Goal: Task Accomplishment & Management: Manage account settings

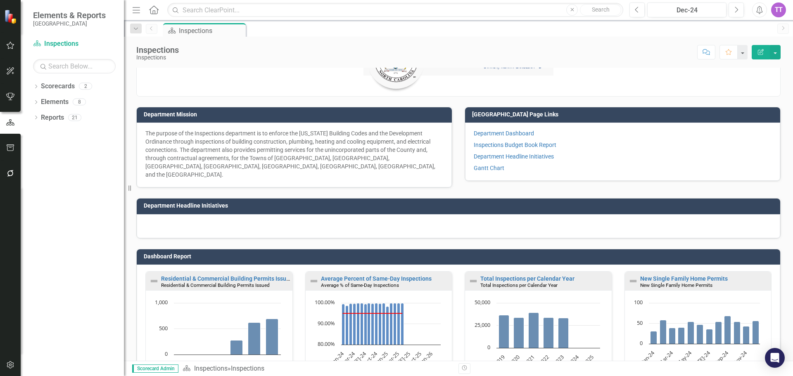
scroll to position [83, 0]
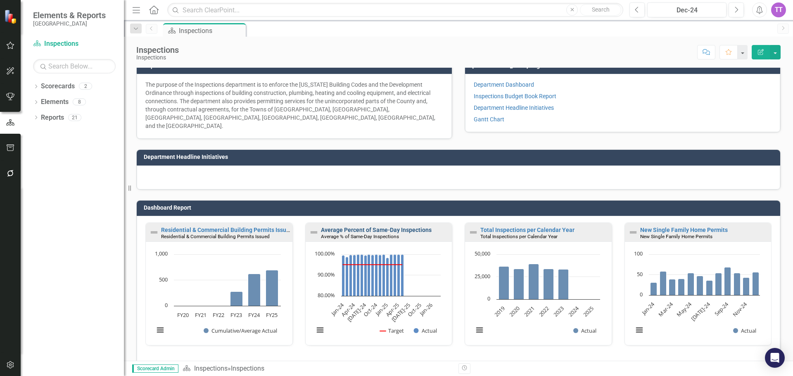
click at [377, 227] on link "Average Percent of Same-Day Inspections" at bounding box center [376, 230] width 111 height 7
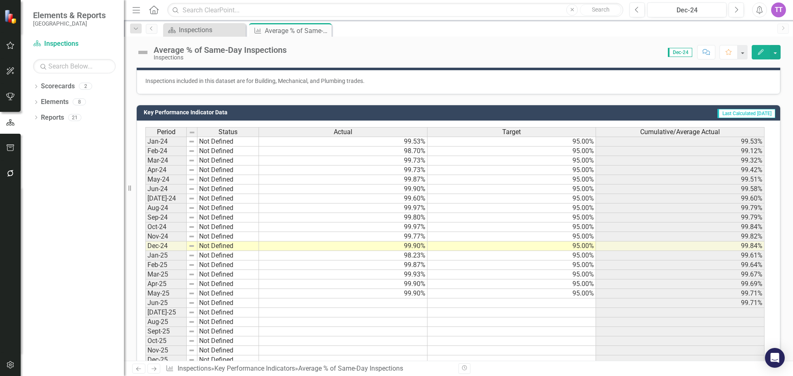
scroll to position [207, 0]
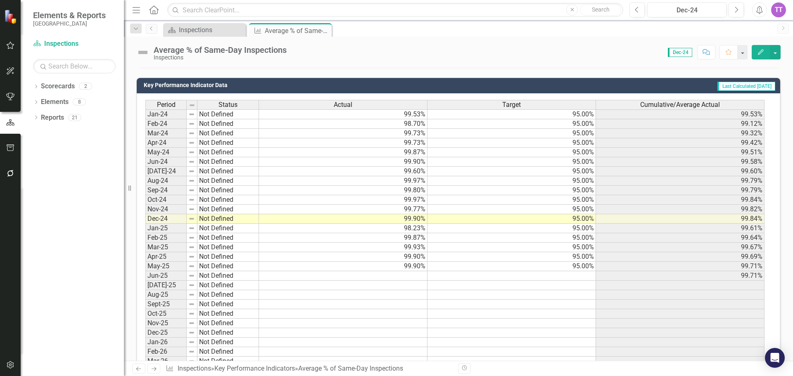
click at [534, 279] on td at bounding box center [512, 276] width 169 height 10
click at [407, 275] on td at bounding box center [343, 276] width 169 height 10
click at [506, 276] on td at bounding box center [512, 276] width 169 height 10
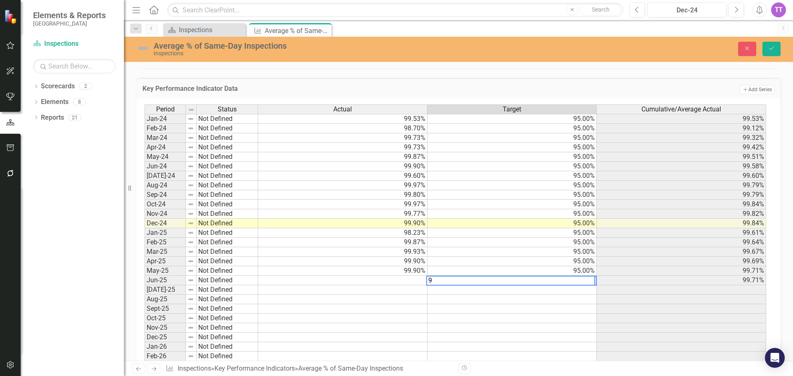
type textarea "95"
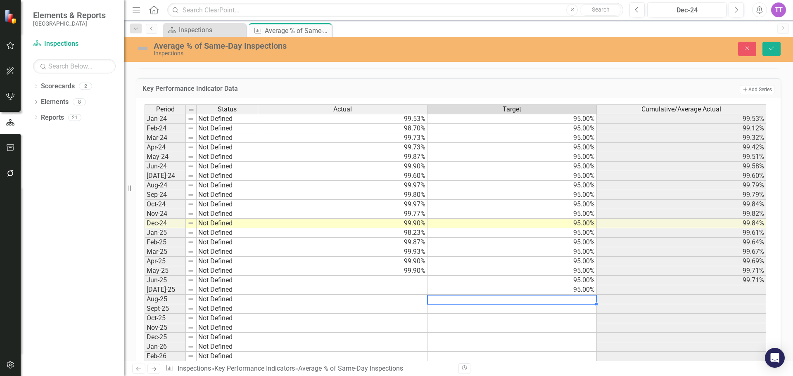
type textarea "95"
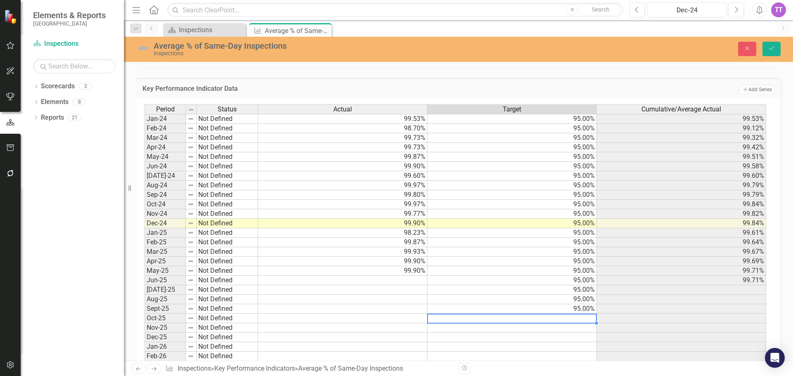
type textarea "95"
click at [418, 280] on td at bounding box center [342, 281] width 169 height 10
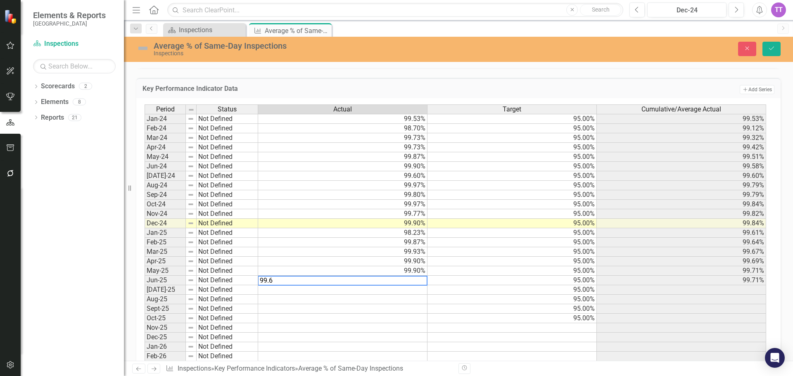
type textarea "99.63"
type textarea "99.77"
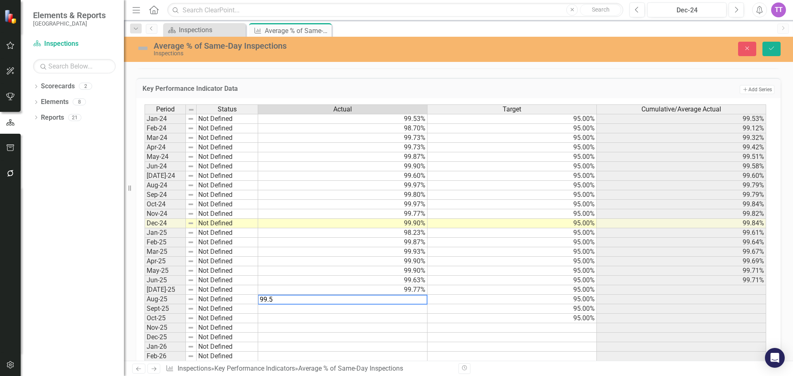
type textarea "99.57"
click at [508, 306] on td "95.00%" at bounding box center [512, 310] width 169 height 10
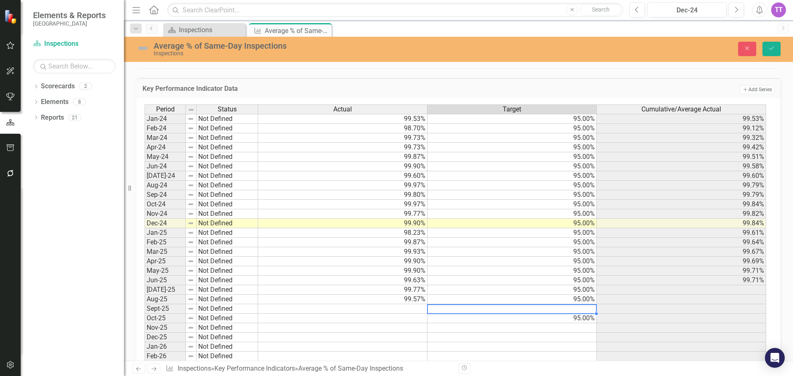
click at [509, 321] on td "95.00%" at bounding box center [512, 319] width 169 height 10
click at [774, 50] on icon "Save" at bounding box center [771, 48] width 7 height 6
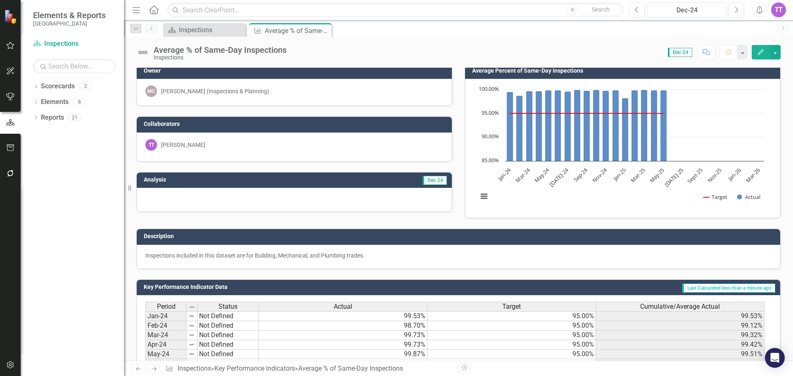
scroll to position [0, 0]
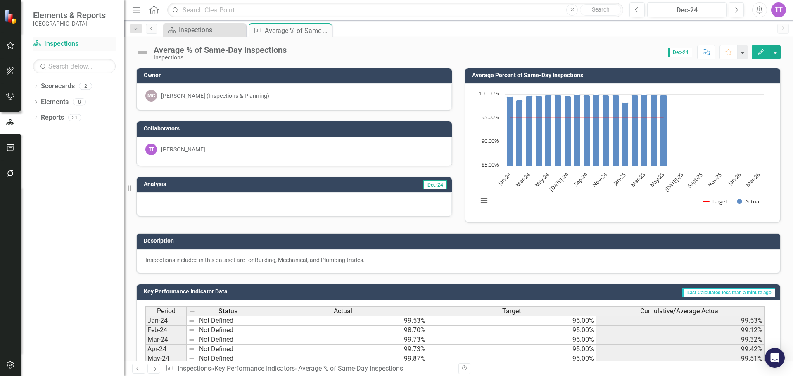
click at [54, 47] on link "Scorecard Inspections" at bounding box center [74, 44] width 83 height 10
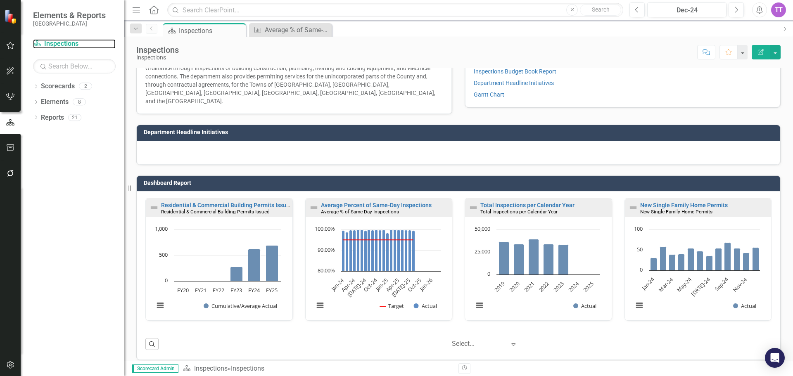
scroll to position [109, 0]
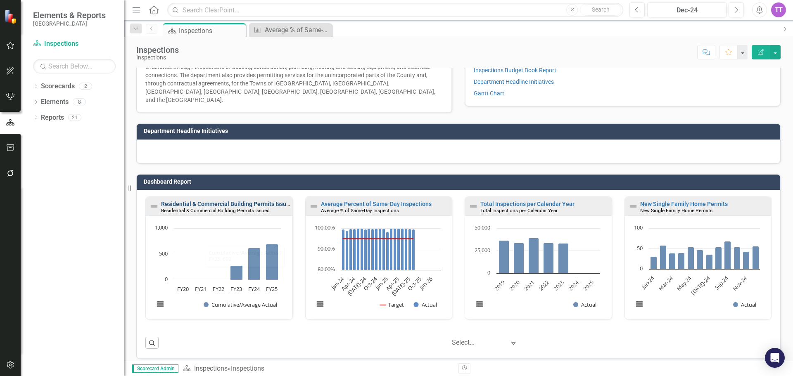
click at [205, 201] on link "Residential & Commercial Building Permits Issued" at bounding box center [227, 204] width 132 height 7
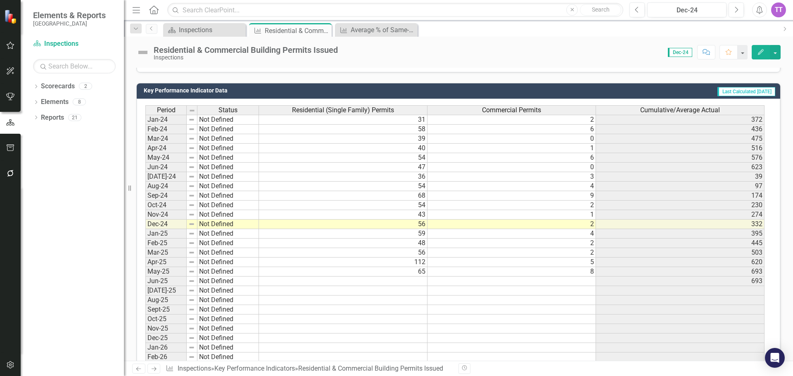
scroll to position [233, 0]
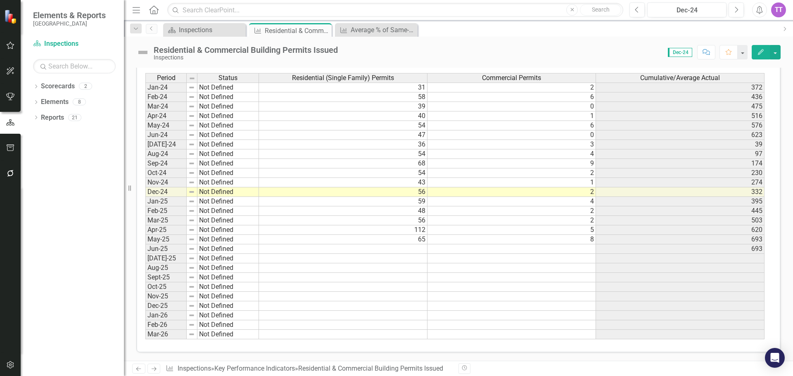
click at [145, 245] on div "Period Status Residential (Single Family) Permits Commercial Permits Cumulative…" at bounding box center [145, 206] width 0 height 267
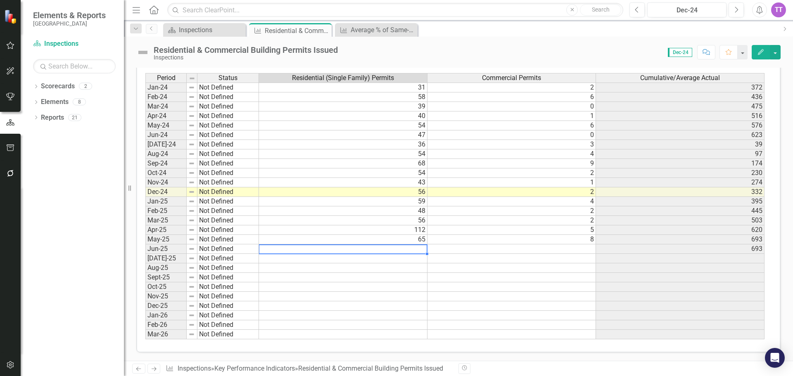
click at [368, 244] on td "65" at bounding box center [343, 240] width 169 height 10
click at [368, 250] on td at bounding box center [343, 250] width 169 height 10
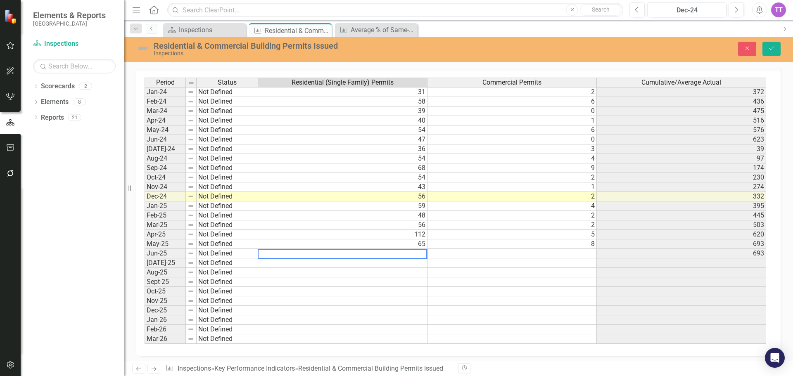
scroll to position [237, 0]
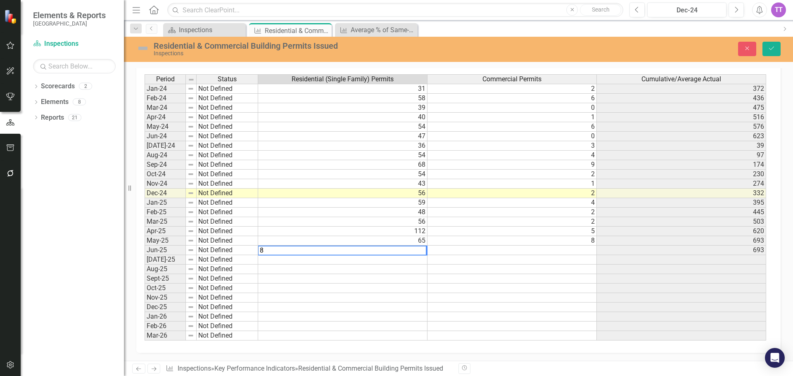
type textarea "81"
type textarea "87"
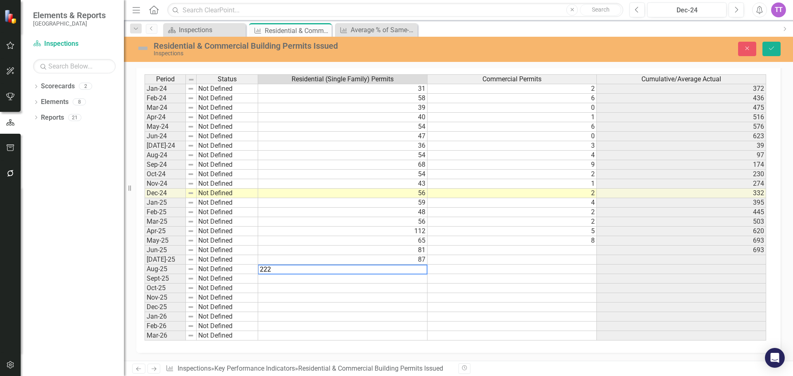
type textarea "22"
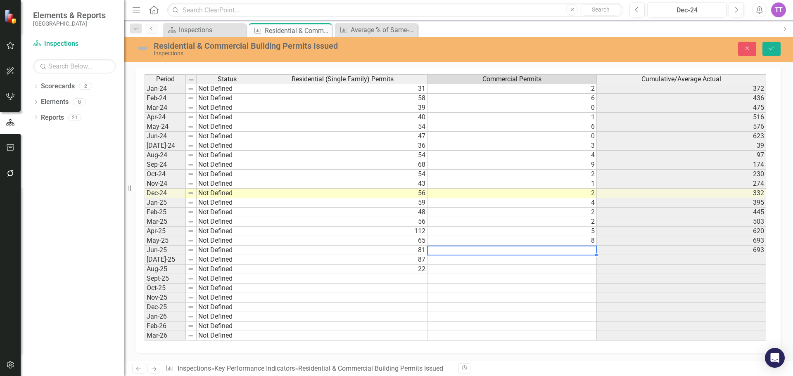
click at [532, 251] on td at bounding box center [512, 251] width 169 height 10
type textarea "4"
type textarea "6"
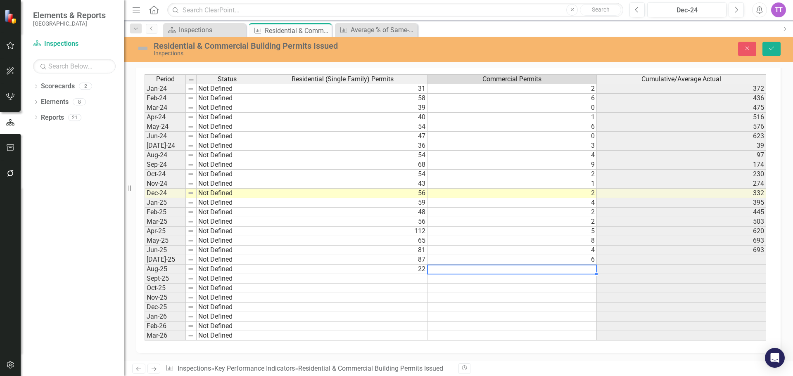
type textarea "8"
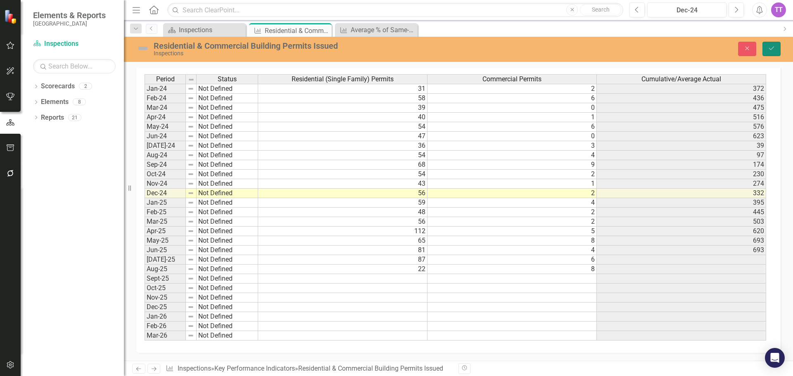
click at [768, 51] on icon "Save" at bounding box center [771, 48] width 7 height 6
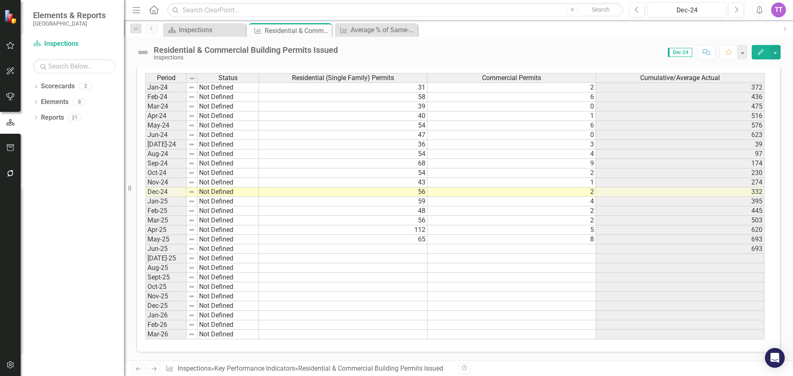
scroll to position [0, 0]
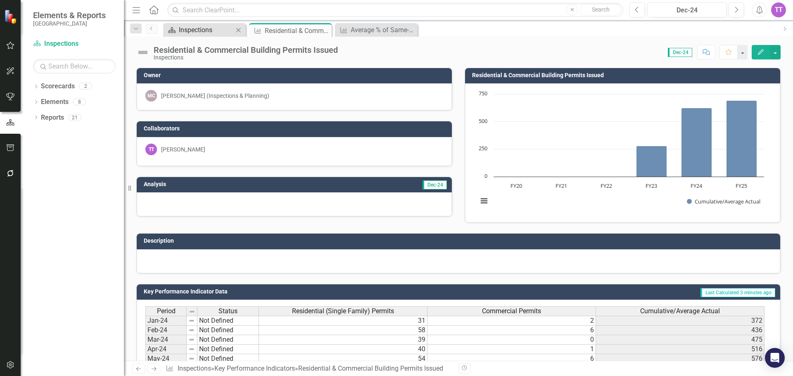
click at [215, 33] on div "Inspections" at bounding box center [206, 30] width 55 height 10
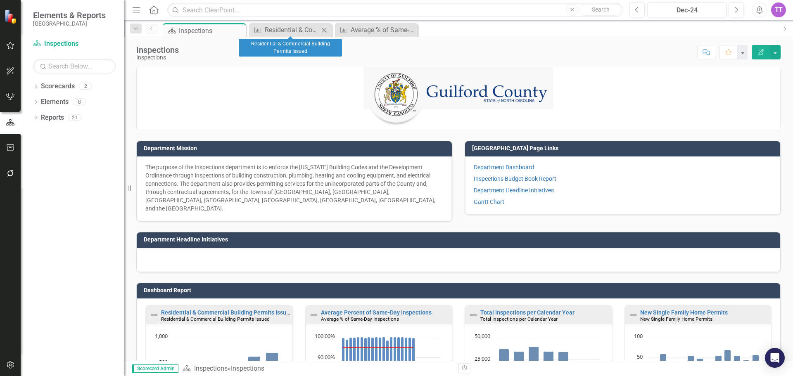
click at [319, 28] on div "Close" at bounding box center [324, 30] width 10 height 10
click at [322, 28] on icon "Close" at bounding box center [324, 30] width 8 height 7
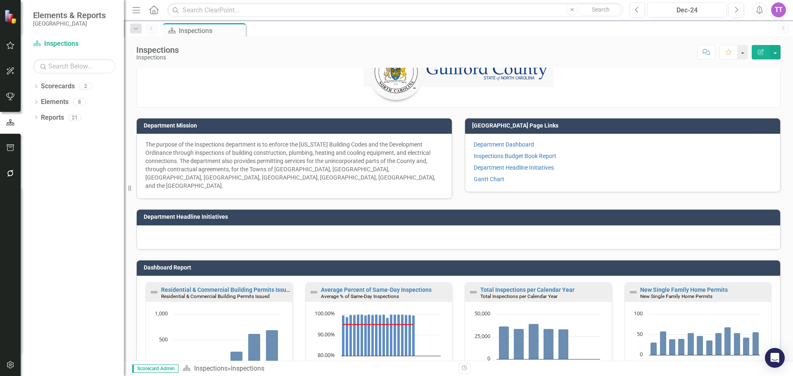
scroll to position [109, 0]
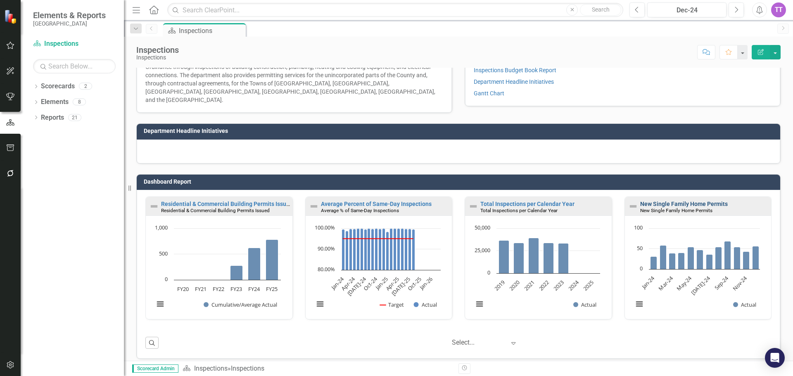
click at [670, 201] on link "New Single Family Home Permits" at bounding box center [684, 204] width 88 height 7
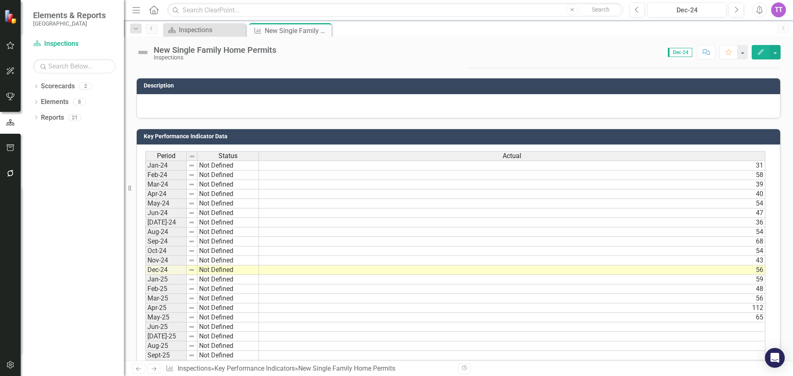
scroll to position [165, 0]
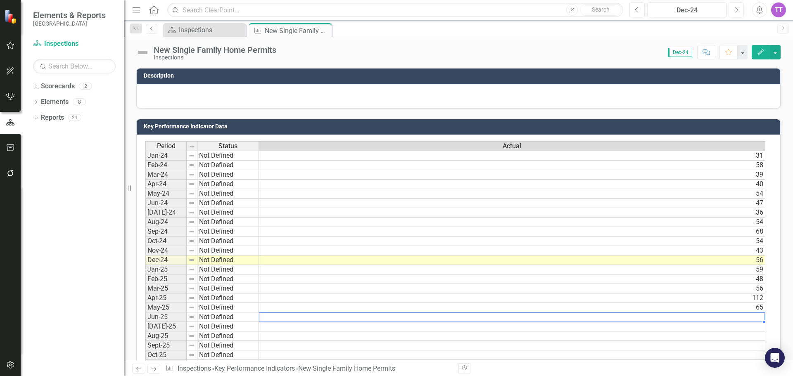
click at [721, 316] on td at bounding box center [512, 318] width 507 height 10
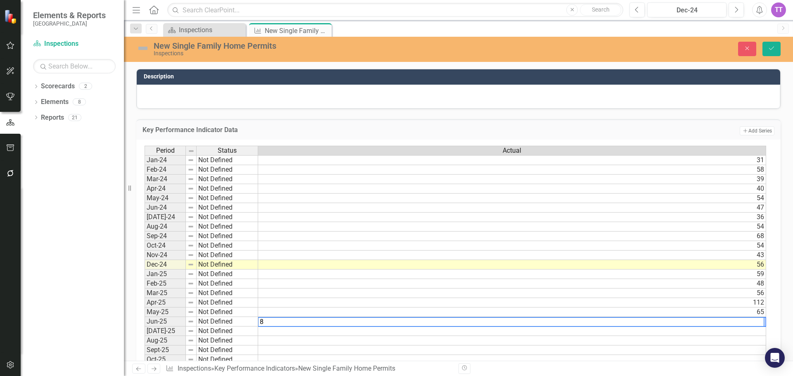
type textarea "81"
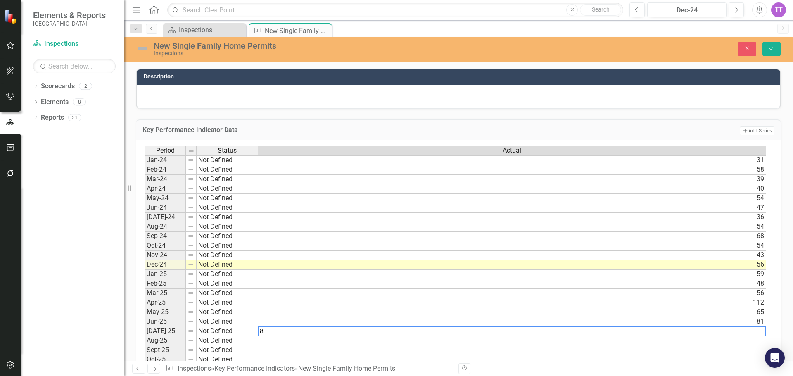
type textarea "87"
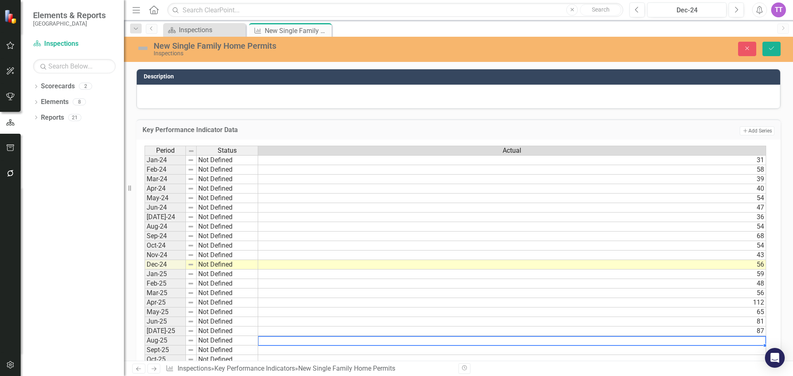
type textarea "22"
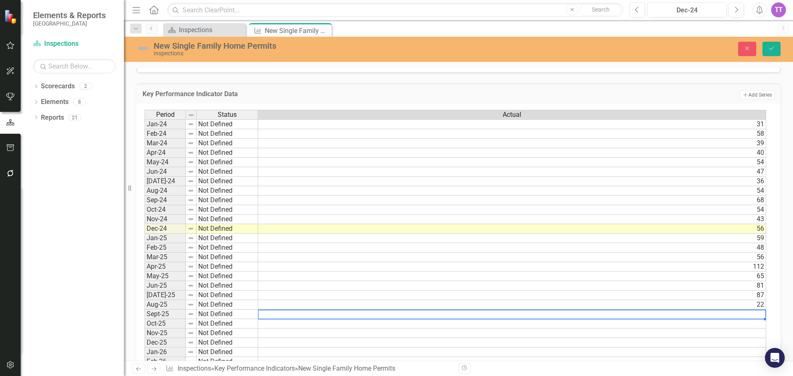
scroll to position [237, 0]
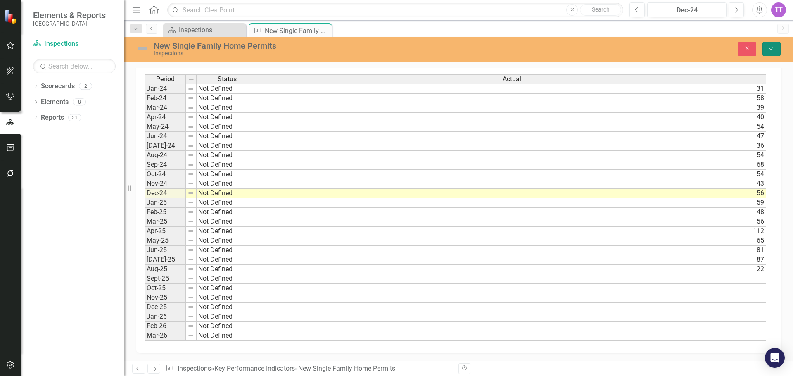
click at [773, 53] on button "Save" at bounding box center [772, 49] width 18 height 14
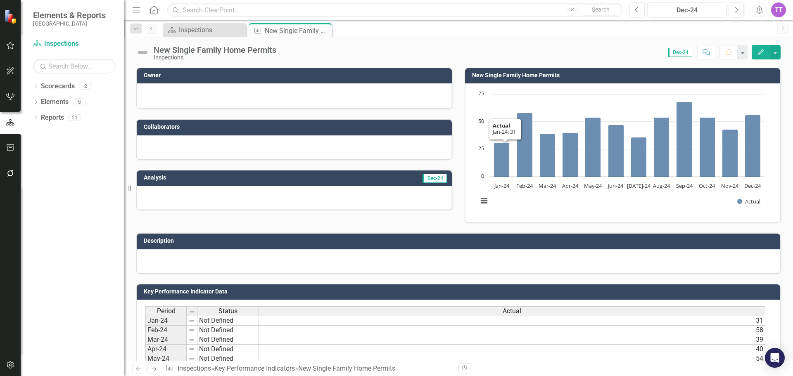
click at [482, 207] on button "View chart menu, Chart" at bounding box center [485, 201] width 12 height 12
click at [483, 201] on button "View chart menu, Chart" at bounding box center [485, 201] width 12 height 12
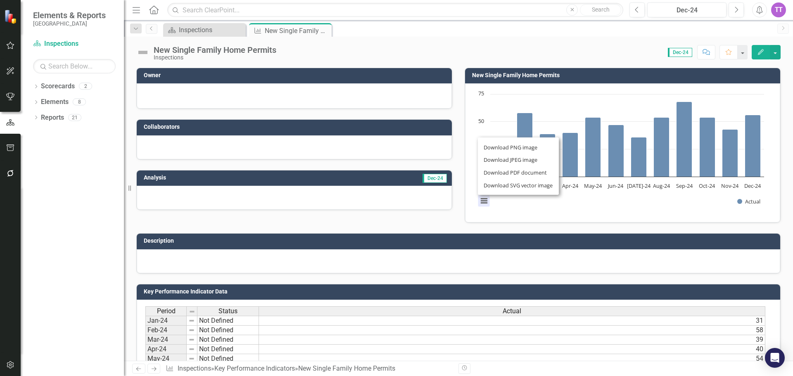
click at [545, 202] on div "Download PNG image Download JPEG image Download PDF document Download SVG vecto…" at bounding box center [519, 166] width 104 height 81
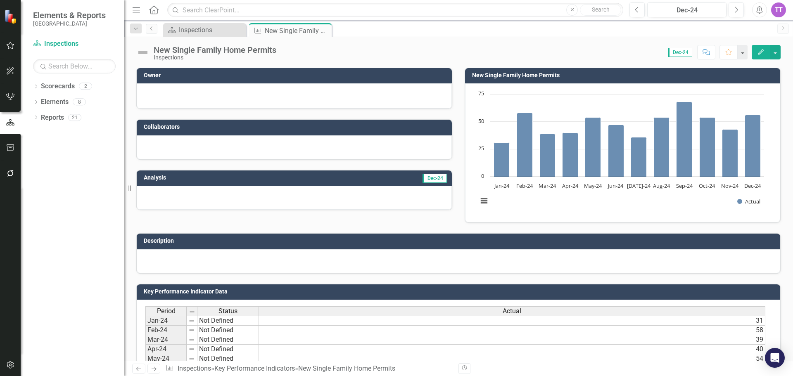
click at [755, 54] on button "Edit" at bounding box center [761, 52] width 18 height 14
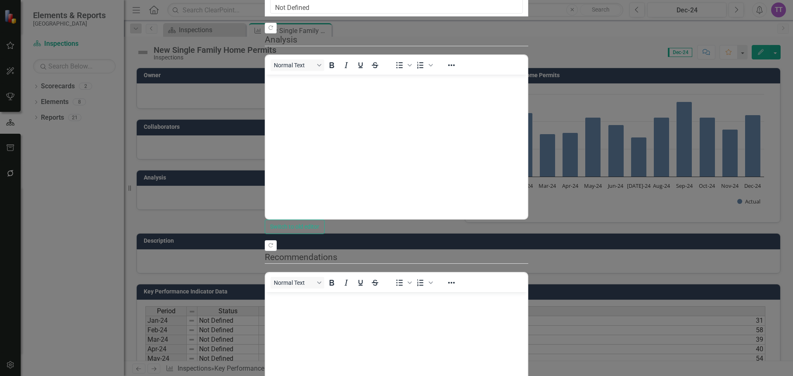
scroll to position [0, 0]
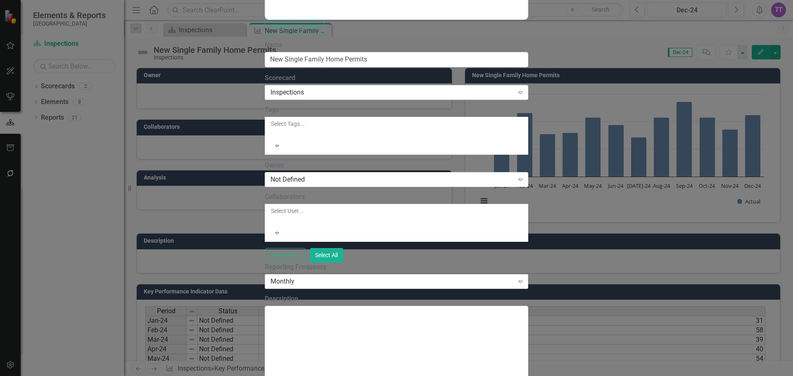
click at [304, 277] on div "Monthly" at bounding box center [392, 282] width 243 height 10
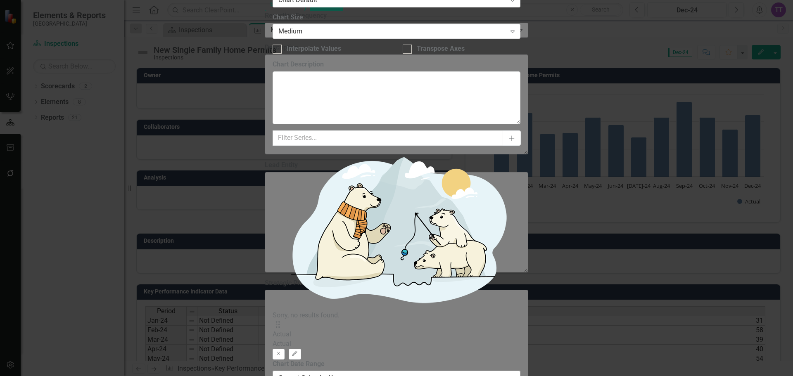
click at [346, 374] on div "Current Calendar Year" at bounding box center [393, 379] width 228 height 10
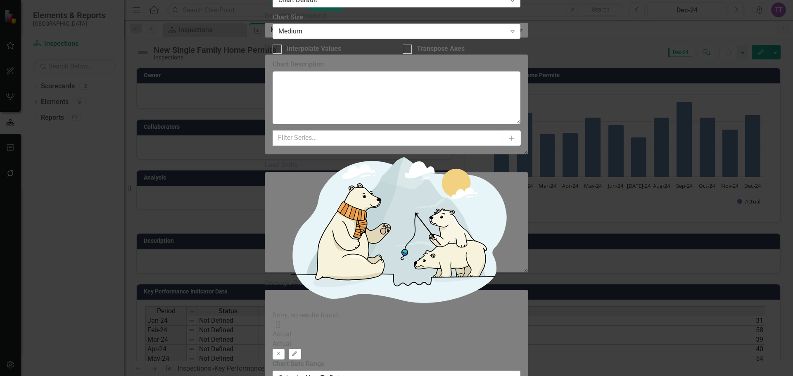
click at [347, 374] on div "Calendar Year To Date" at bounding box center [393, 379] width 228 height 10
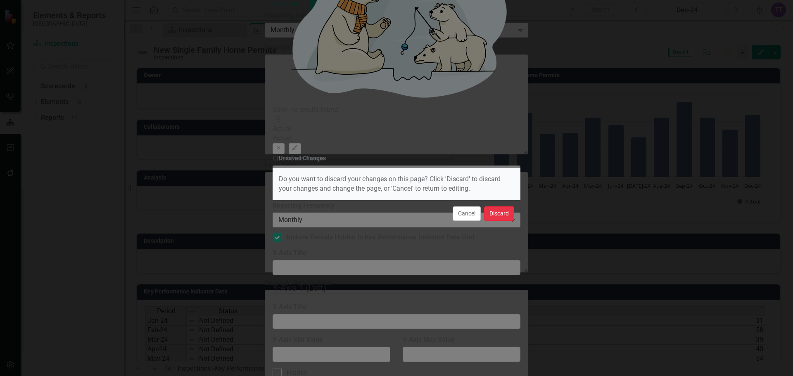
click at [496, 218] on button "Discard" at bounding box center [499, 214] width 30 height 14
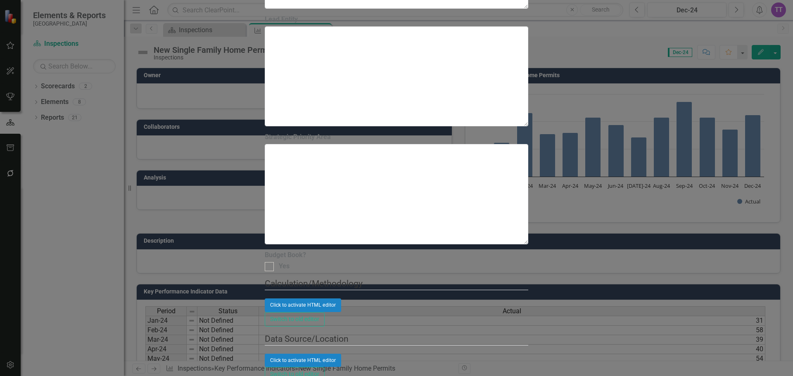
click at [265, 193] on div "Key Performance Indicator Key Performance Indicator New Single Family Home Perm…" at bounding box center [397, 188] width 264 height 2200
click at [265, 195] on div "Key Performance Indicator Key Performance Indicator New Single Family Home Perm…" at bounding box center [397, 188] width 264 height 2200
click at [265, 192] on div "Key Performance Indicator Key Performance Indicator New Single Family Home Perm…" at bounding box center [397, 188] width 264 height 2200
